Goal: Information Seeking & Learning: Learn about a topic

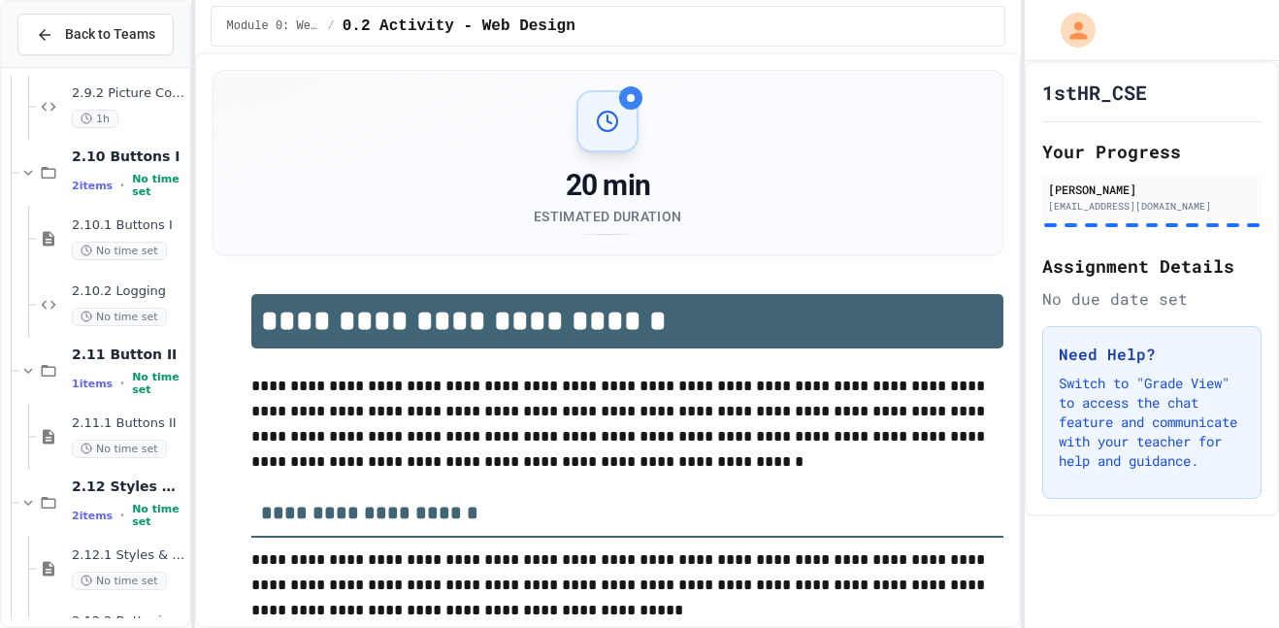
scroll to position [1533, 0]
click at [147, 427] on span "2.11.1 Buttons II" at bounding box center [129, 423] width 114 height 17
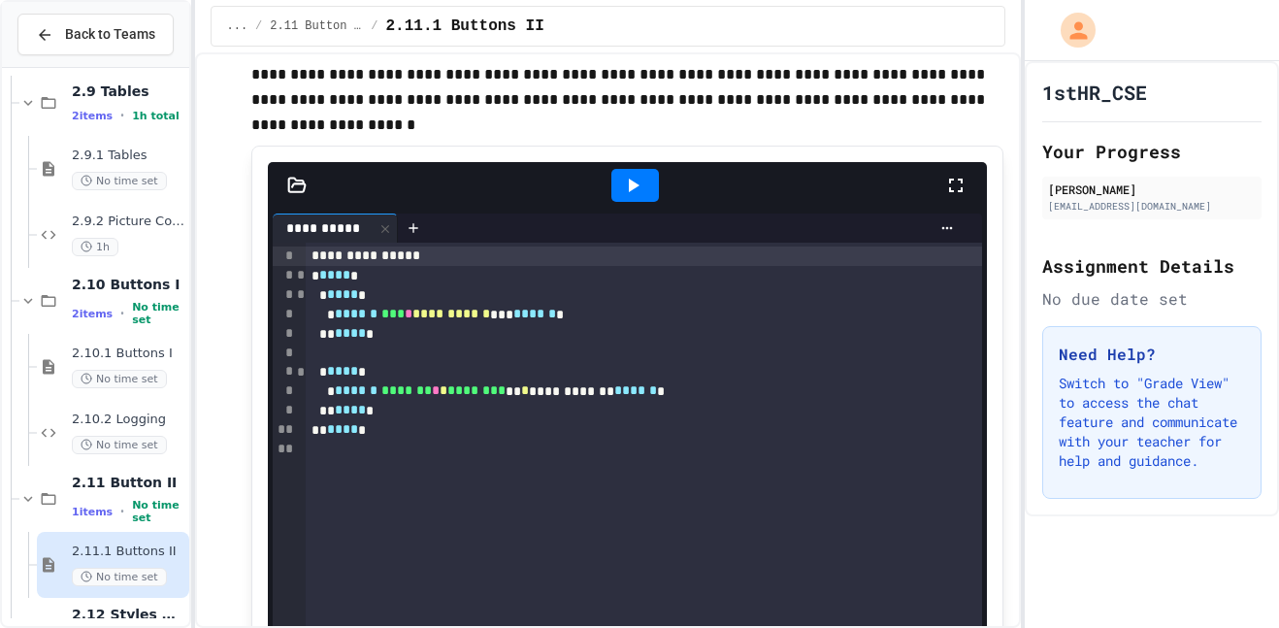
scroll to position [1403, 0]
click at [132, 290] on span "2.10 Buttons I" at bounding box center [129, 285] width 114 height 17
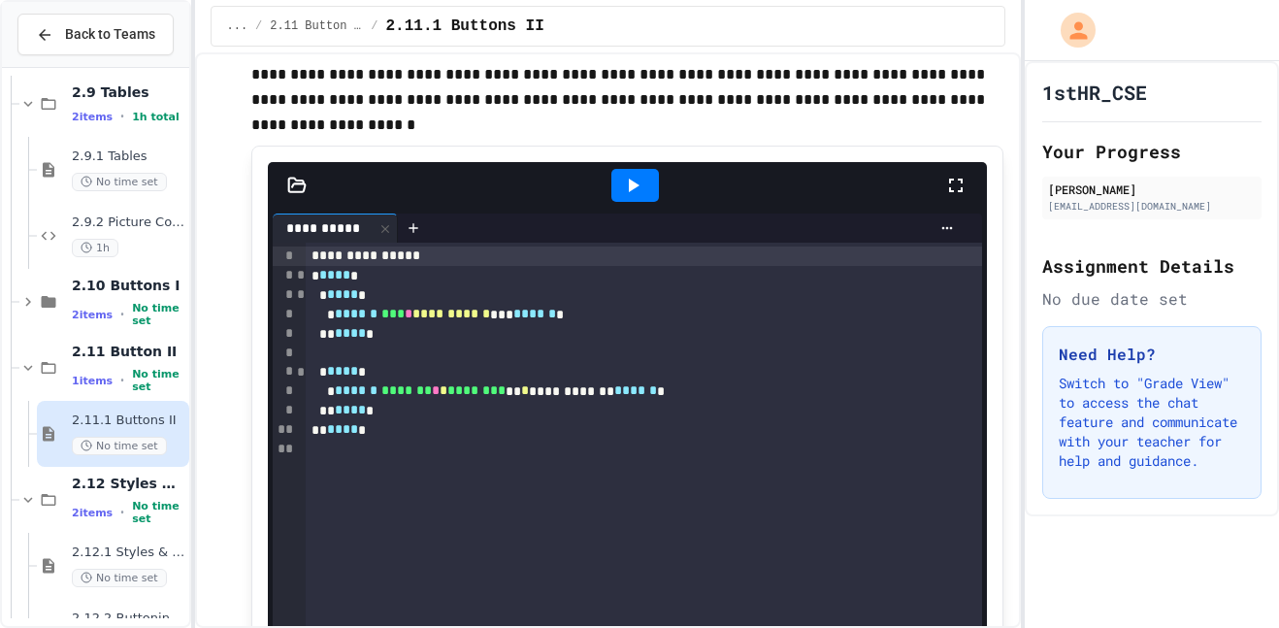
click at [646, 182] on div at bounding box center [636, 185] width 48 height 33
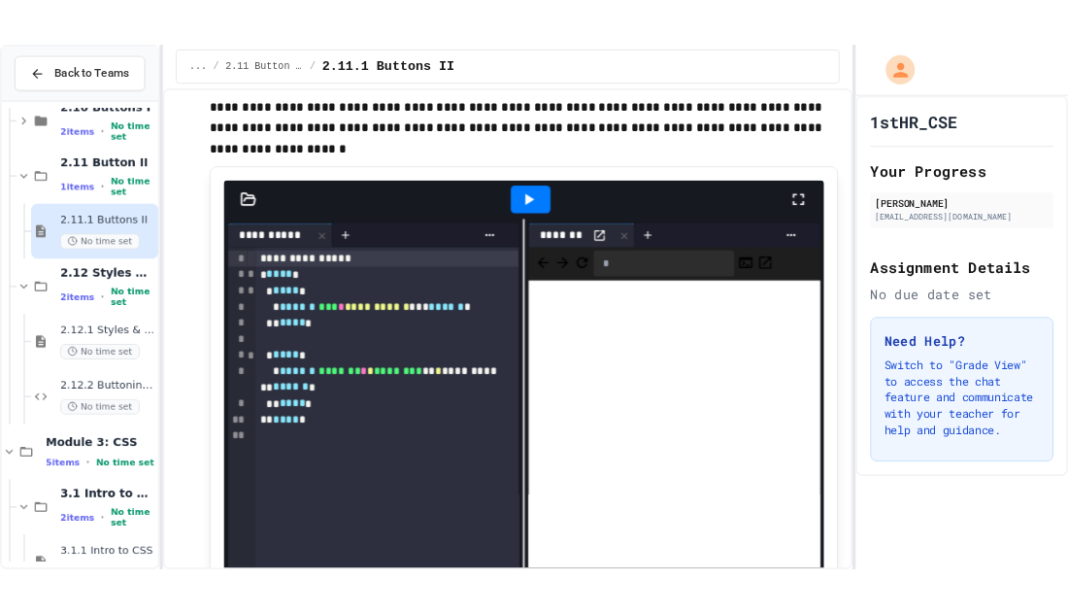
scroll to position [1616, 0]
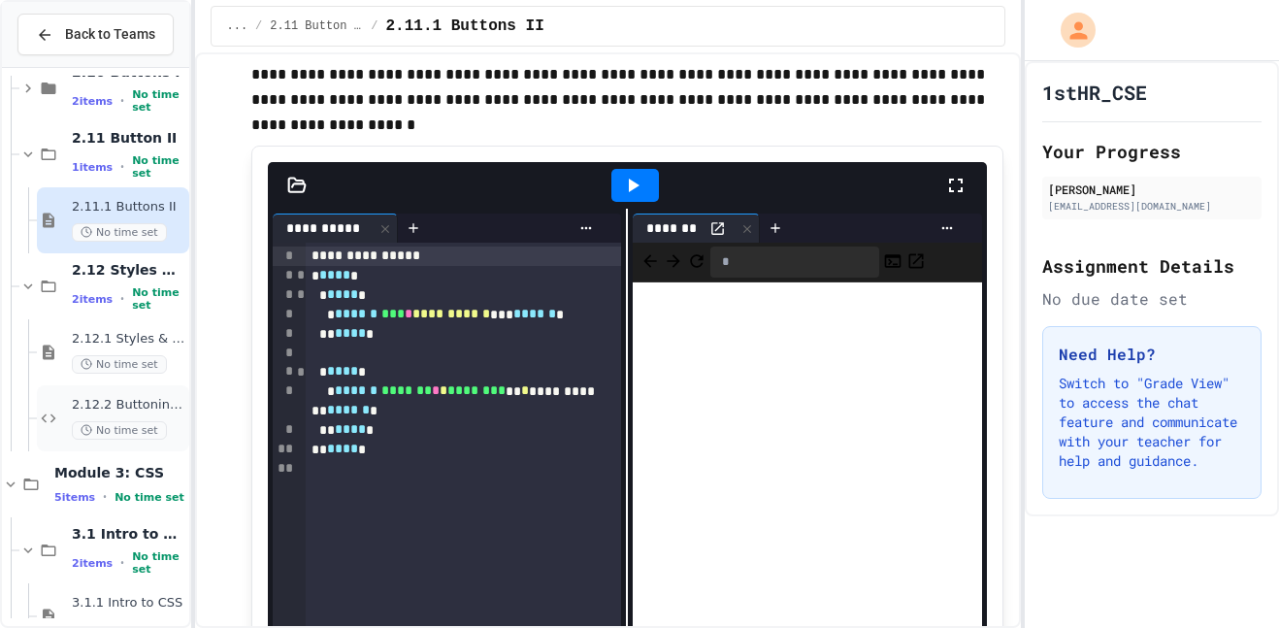
click at [137, 411] on span "2.12.2 Buttoning Up" at bounding box center [129, 405] width 114 height 17
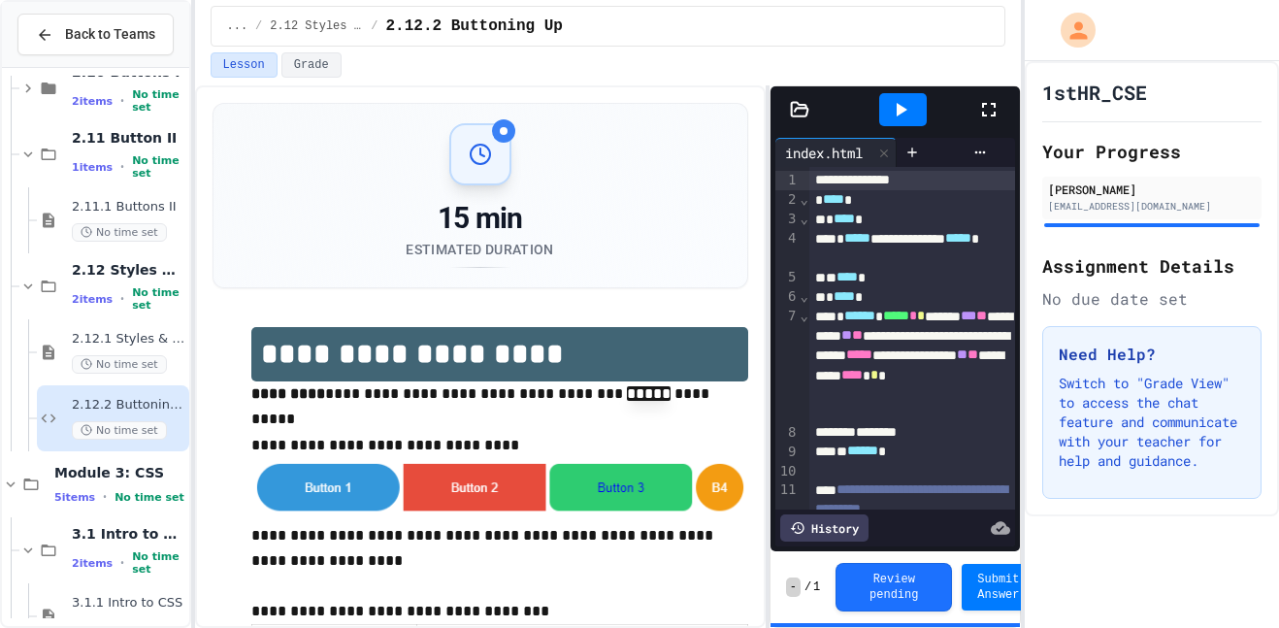
click at [906, 100] on icon at bounding box center [900, 109] width 23 height 23
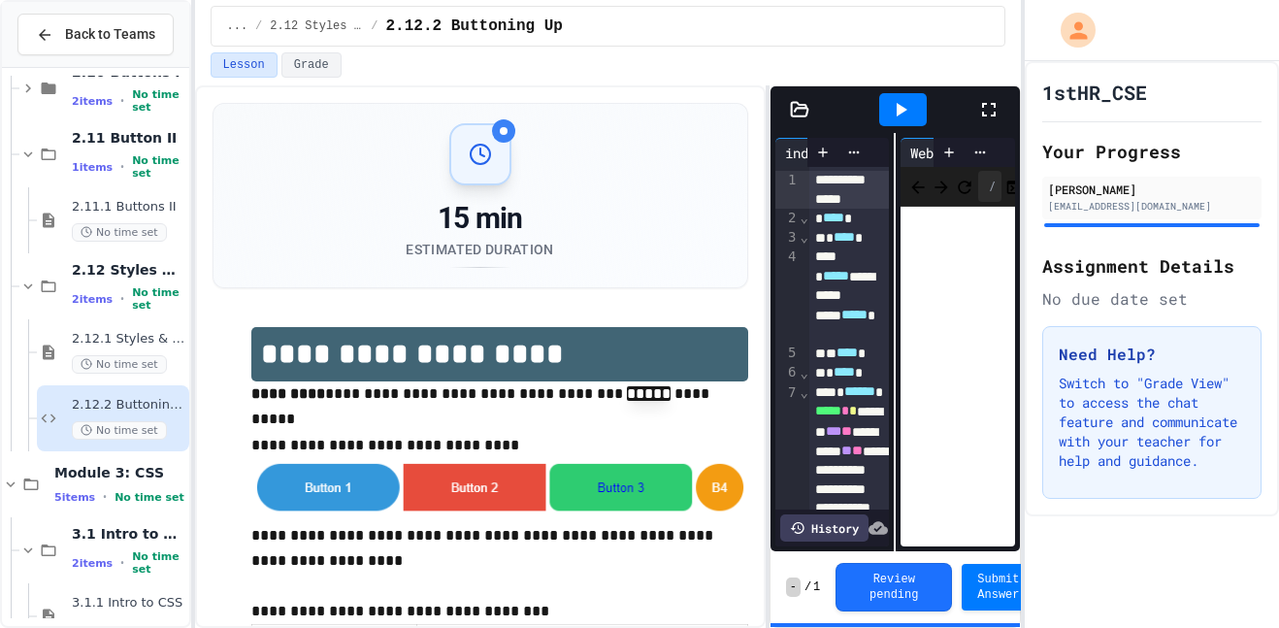
click at [995, 115] on icon at bounding box center [989, 110] width 14 height 14
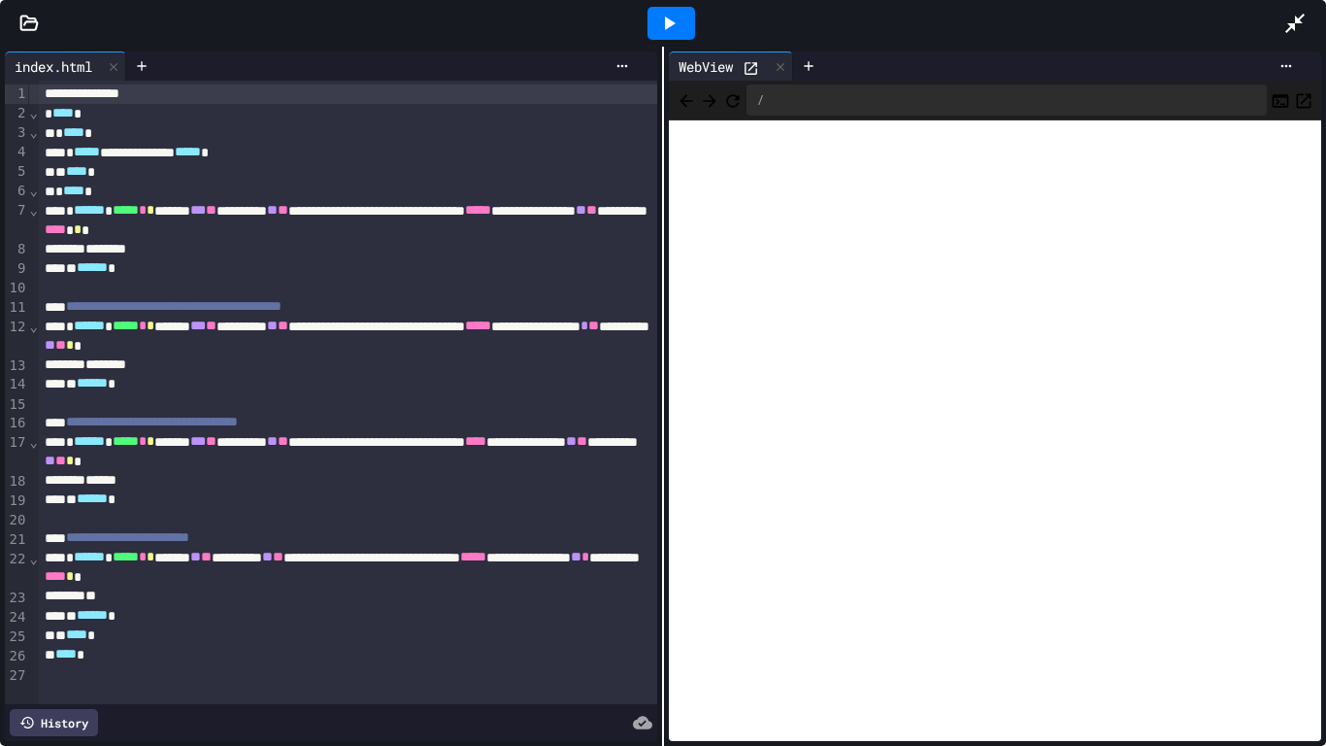
click at [1279, 12] on icon at bounding box center [1294, 23] width 23 height 23
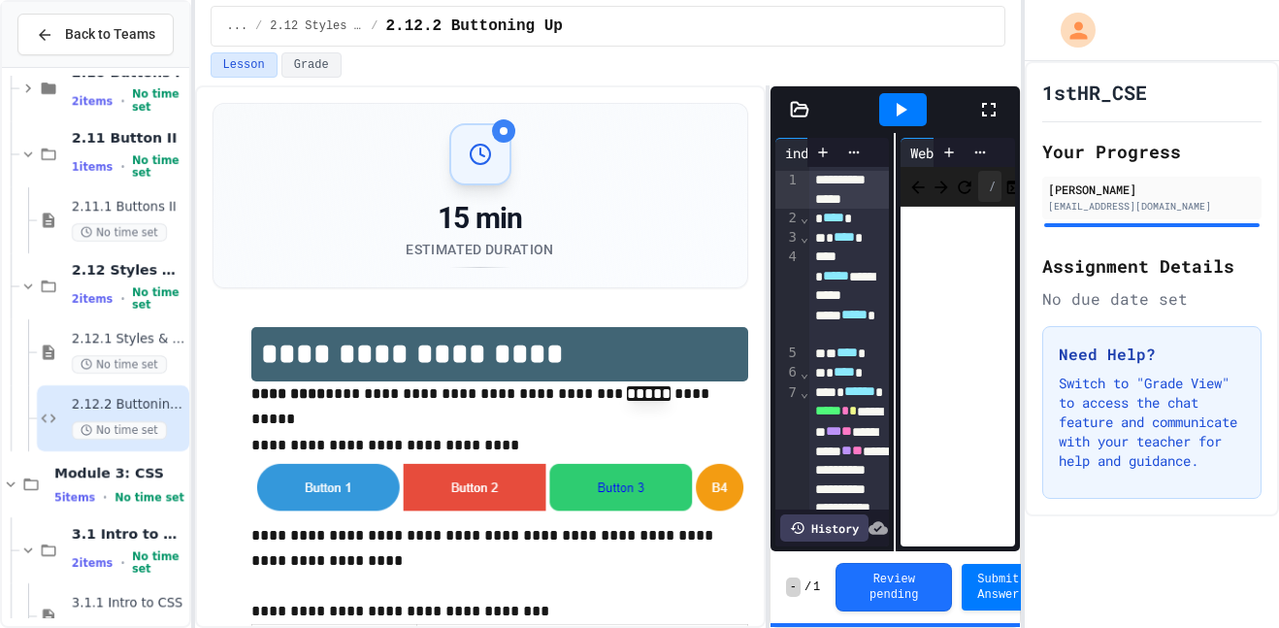
click at [981, 108] on icon at bounding box center [989, 109] width 23 height 23
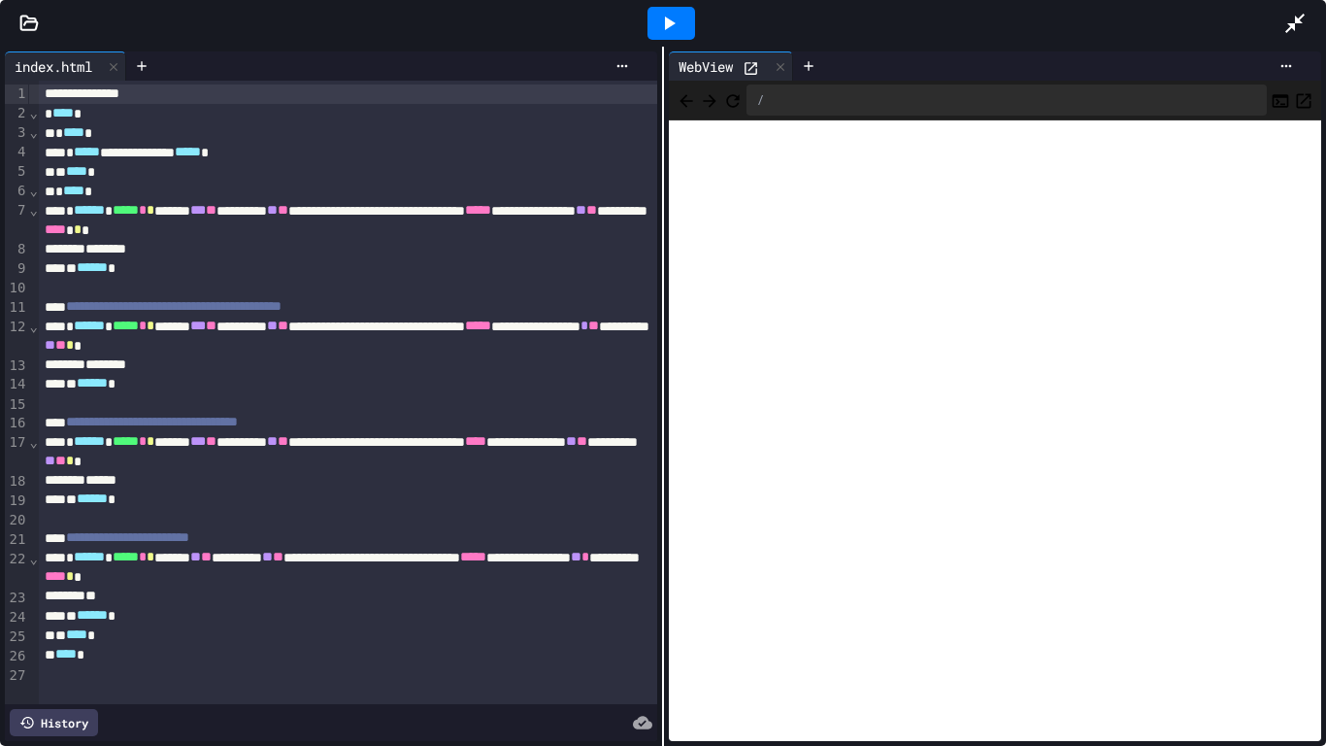
click at [1279, 37] on div at bounding box center [1304, 23] width 43 height 52
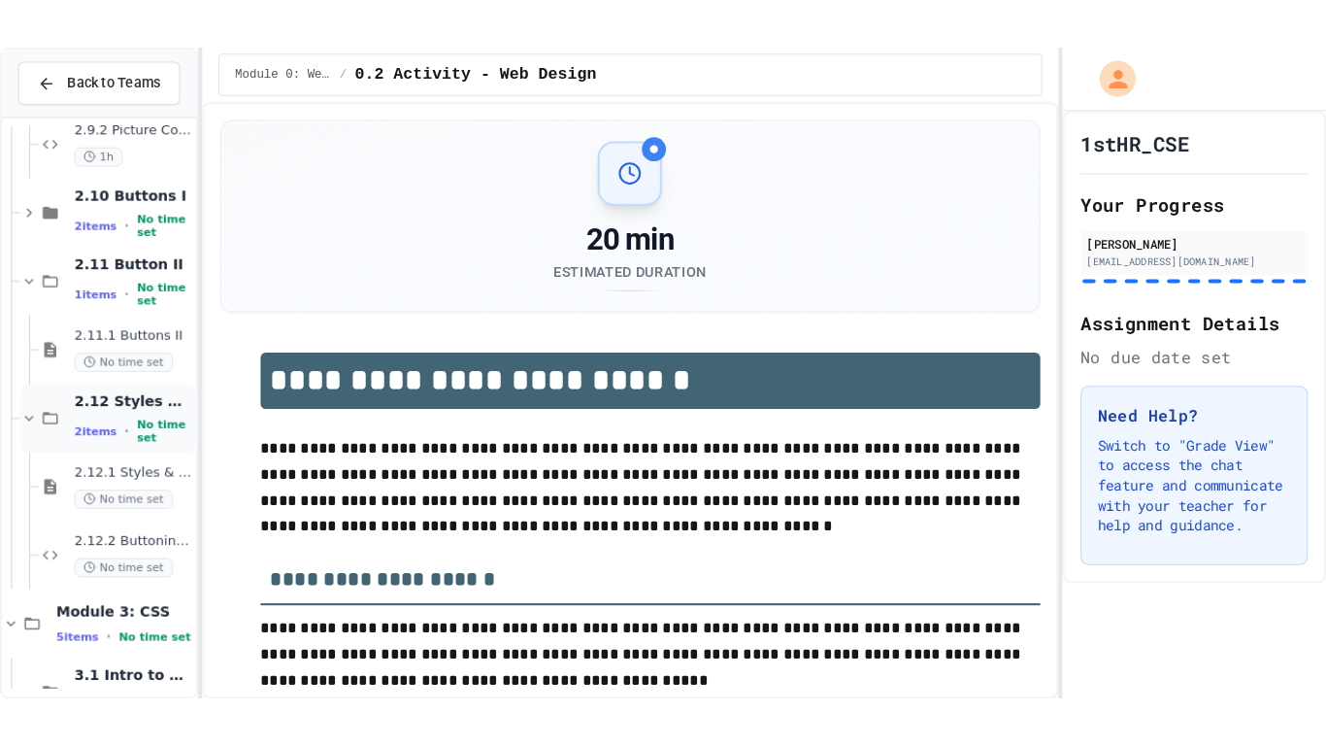
scroll to position [1598, 0]
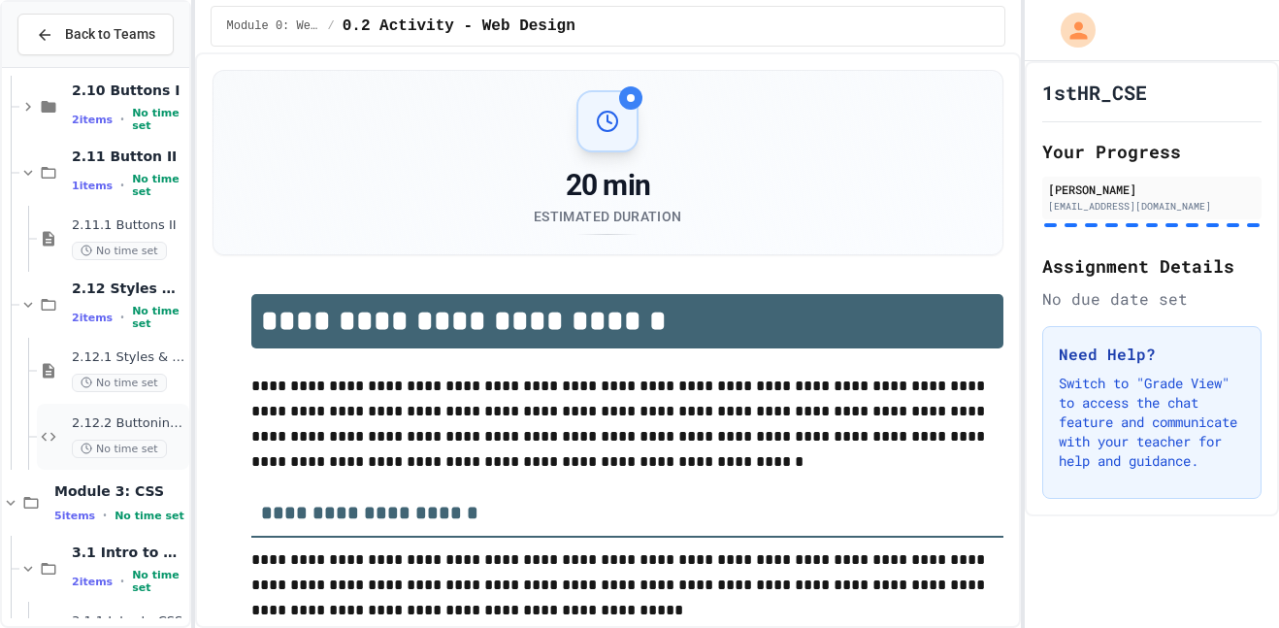
click at [153, 421] on span "2.12.2 Buttoning Up" at bounding box center [129, 423] width 114 height 17
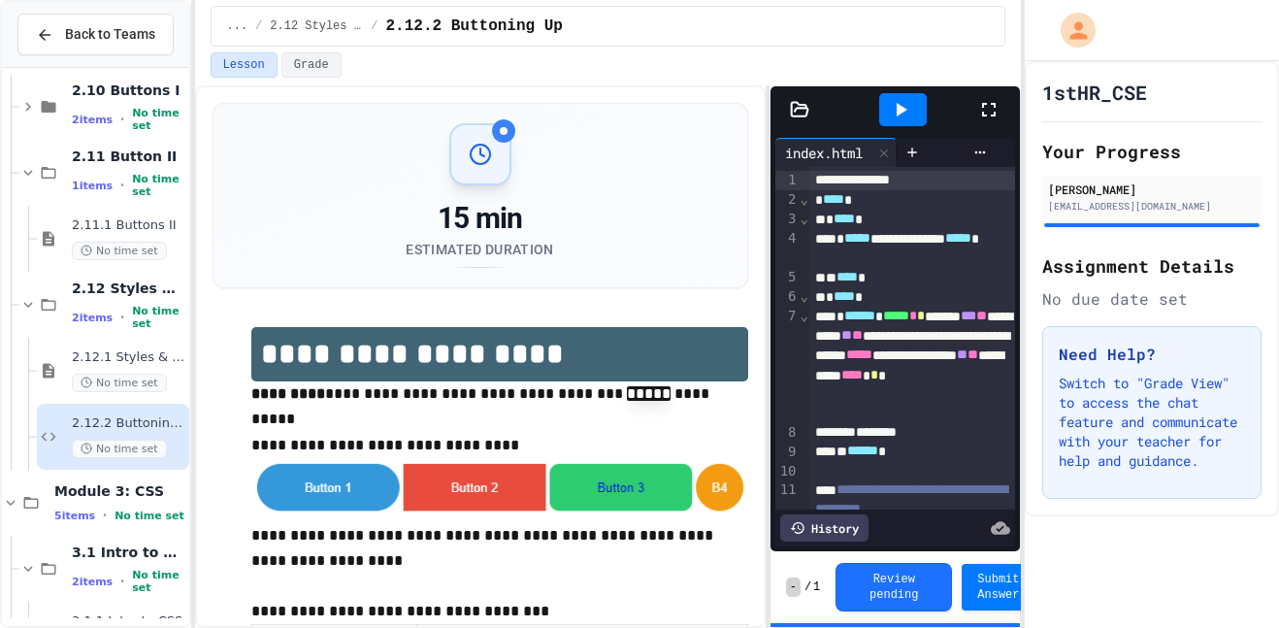
click at [997, 114] on icon at bounding box center [989, 109] width 23 height 23
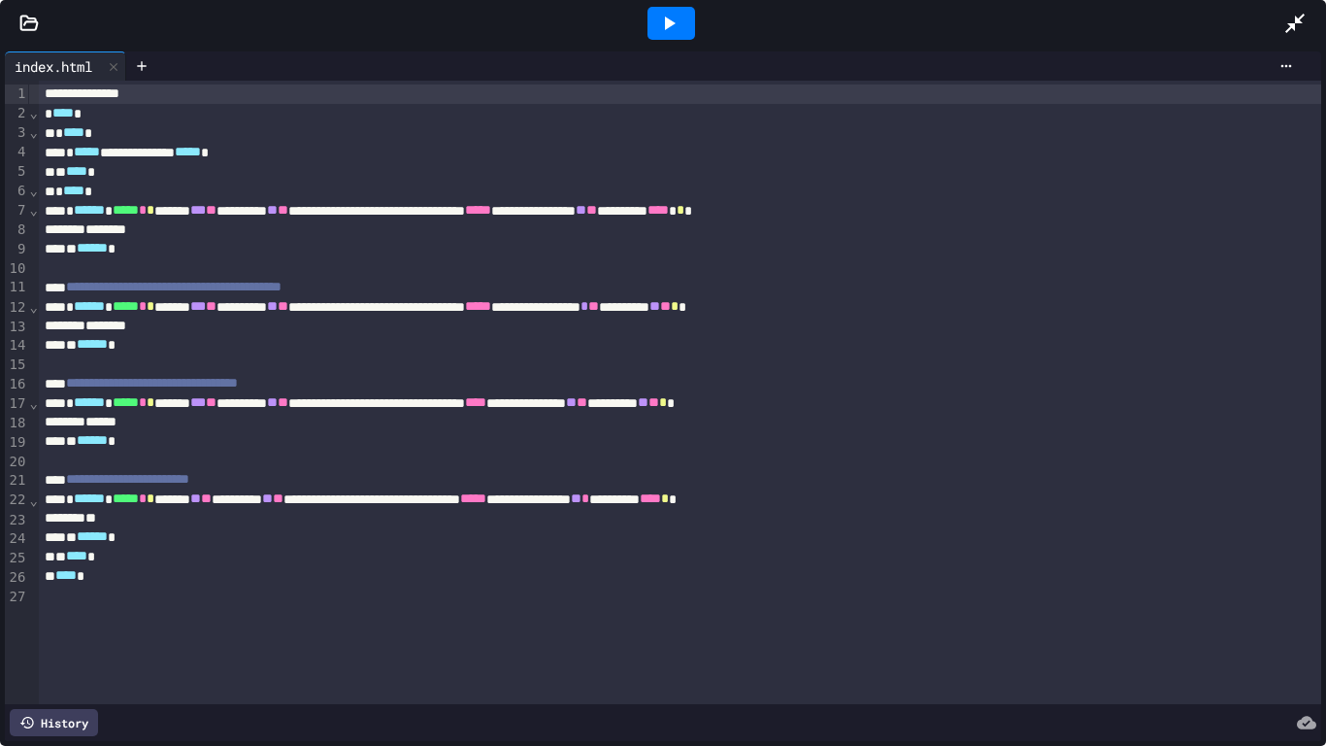
click at [997, 232] on div "********" at bounding box center [680, 229] width 1283 height 19
